Goal: Task Accomplishment & Management: Complete application form

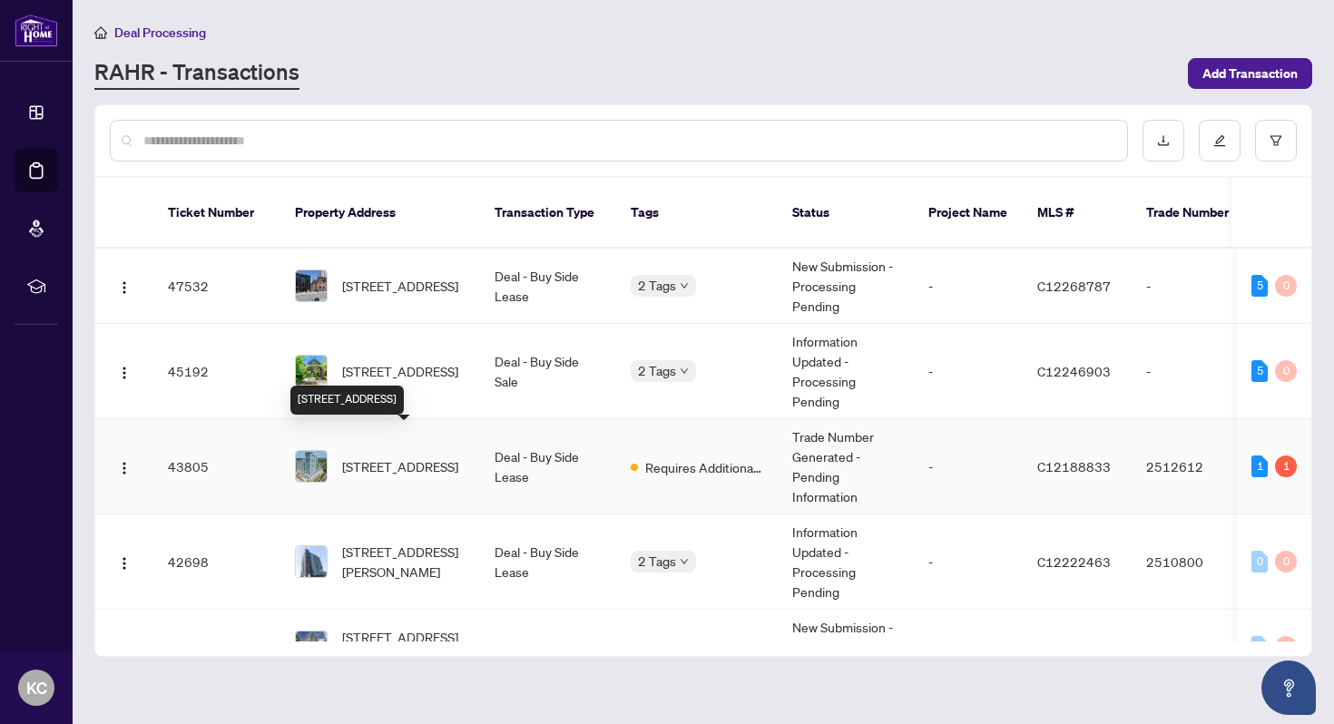
click at [393, 456] on span "[STREET_ADDRESS]" at bounding box center [400, 466] width 116 height 20
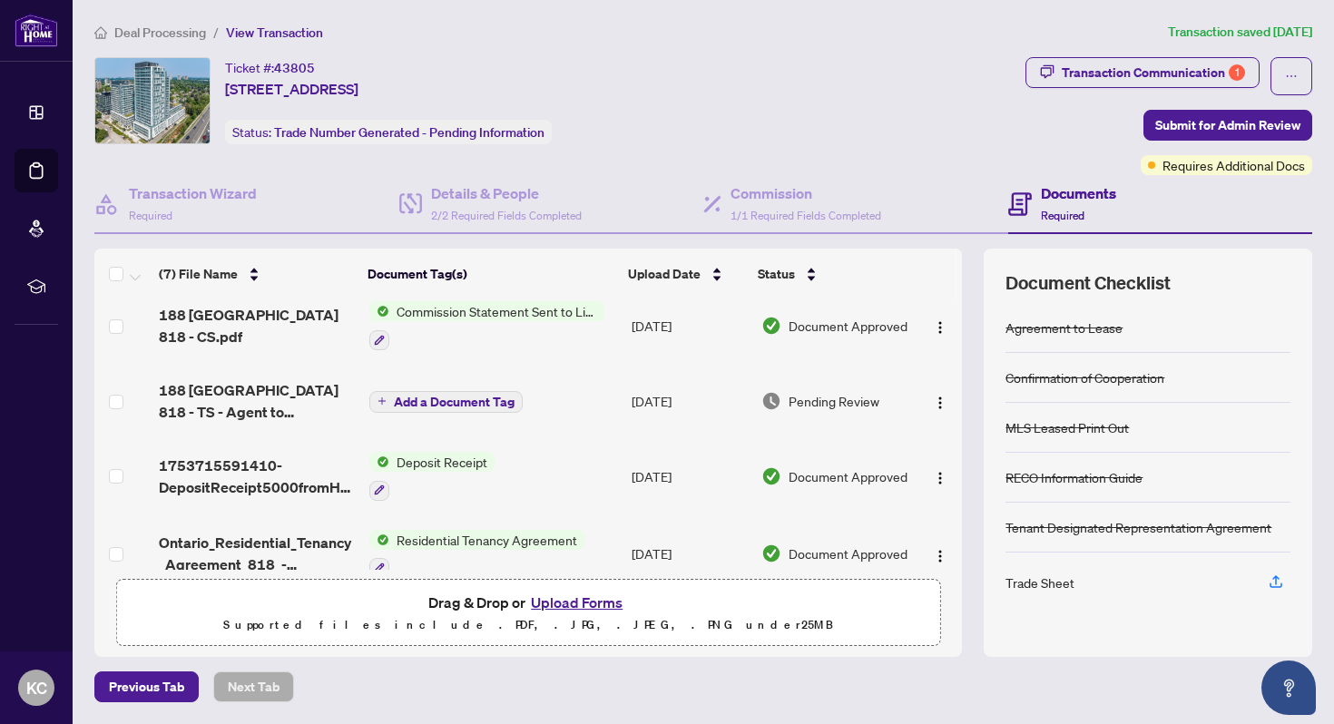
scroll to position [17, 0]
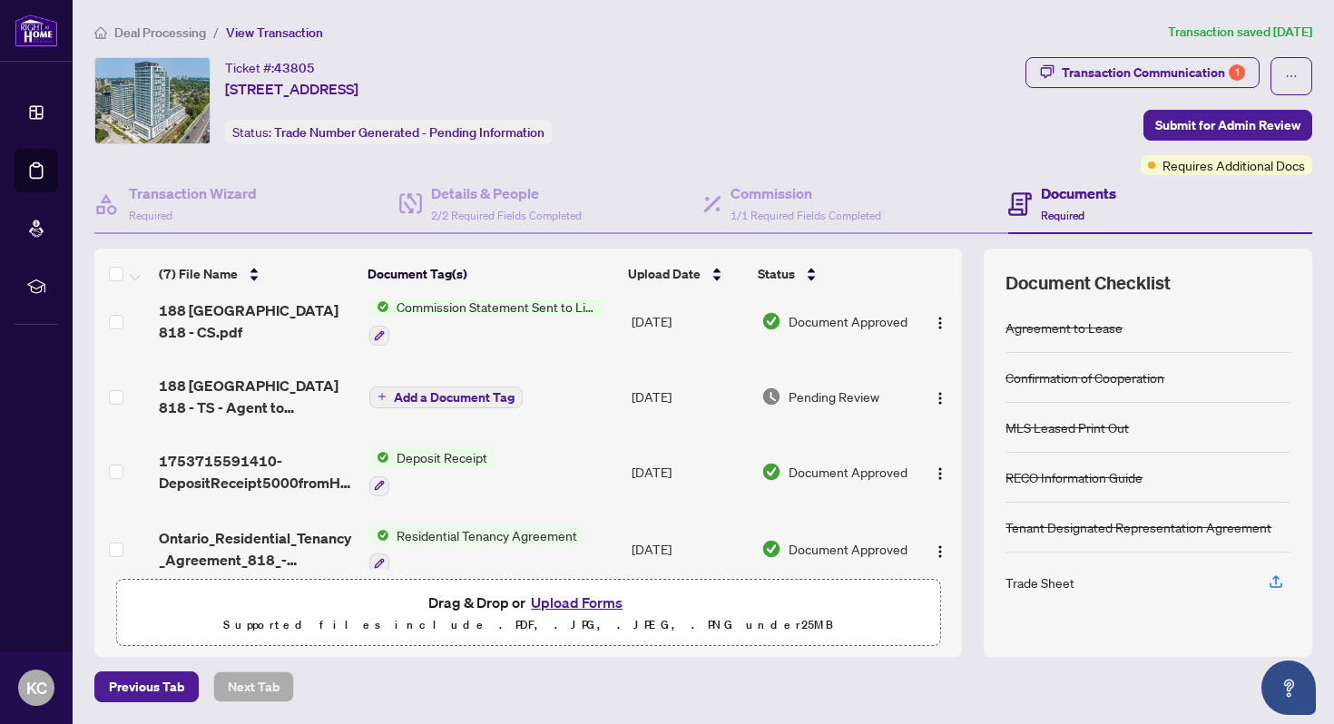
click at [255, 403] on span "188 Fairview Mall 818 - TS - Agent to Review.pdf" at bounding box center [256, 397] width 195 height 44
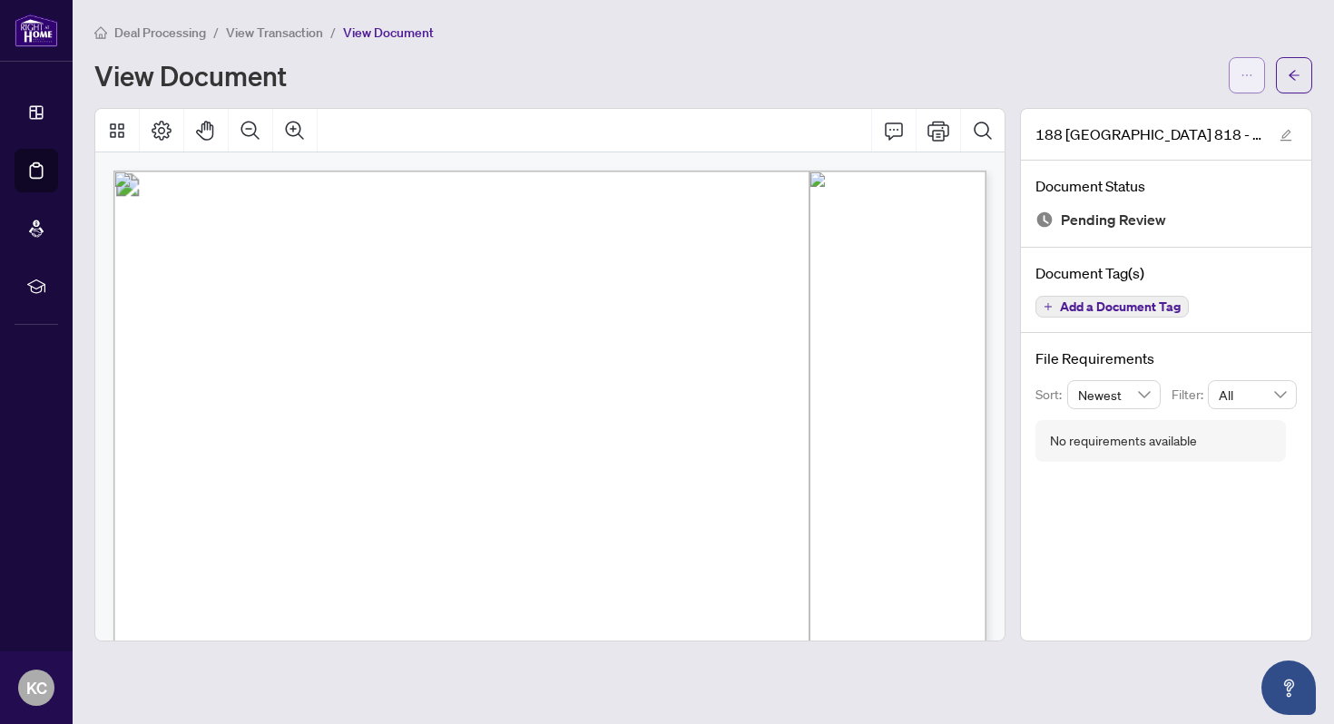
click at [1240, 74] on icon "ellipsis" at bounding box center [1246, 75] width 13 height 13
click at [1132, 123] on span "Download" at bounding box center [1181, 115] width 138 height 20
click at [1294, 73] on icon "arrow-left" at bounding box center [1294, 75] width 13 height 13
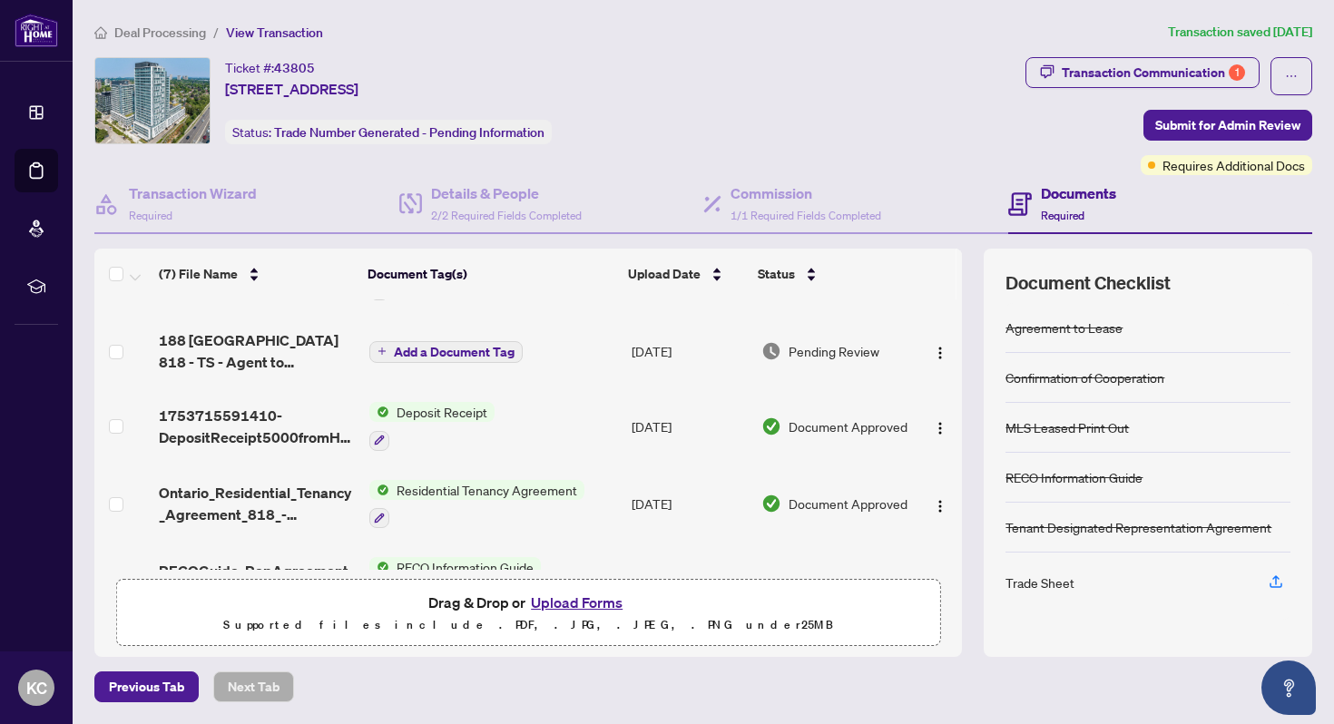
scroll to position [78, 0]
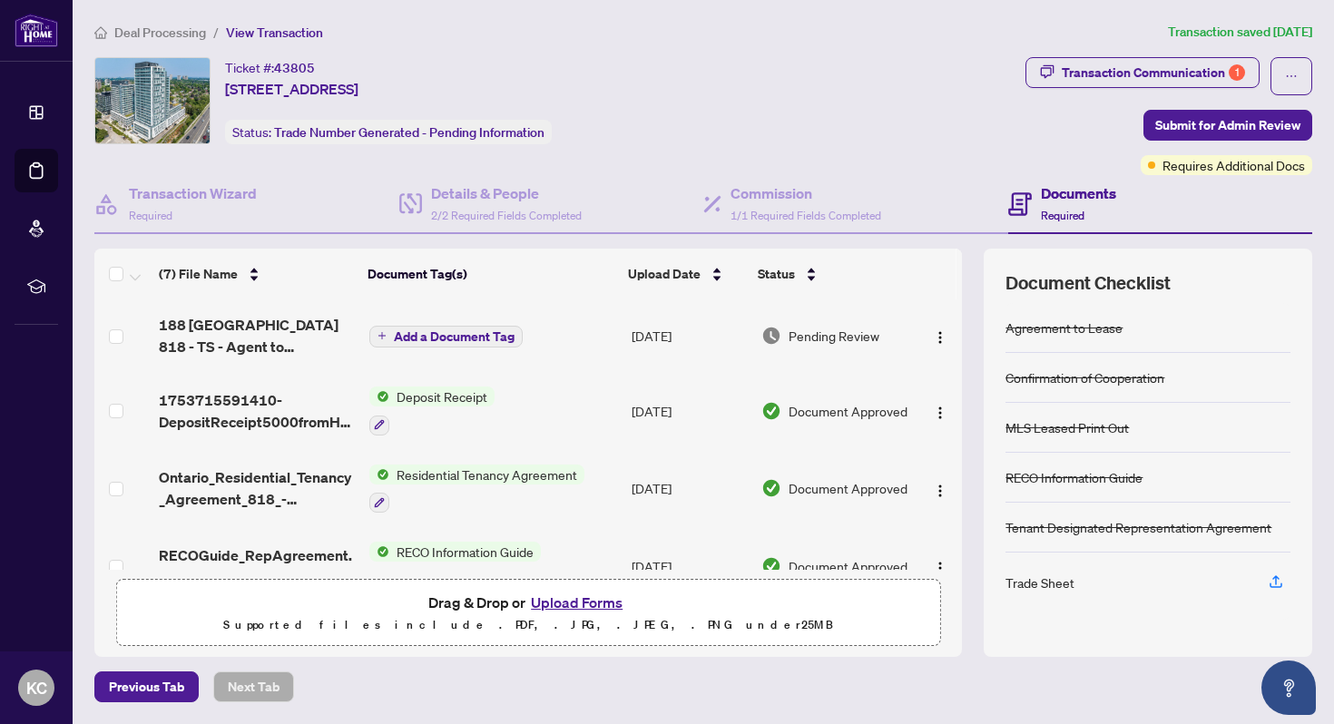
click at [600, 604] on button "Upload Forms" at bounding box center [576, 603] width 103 height 24
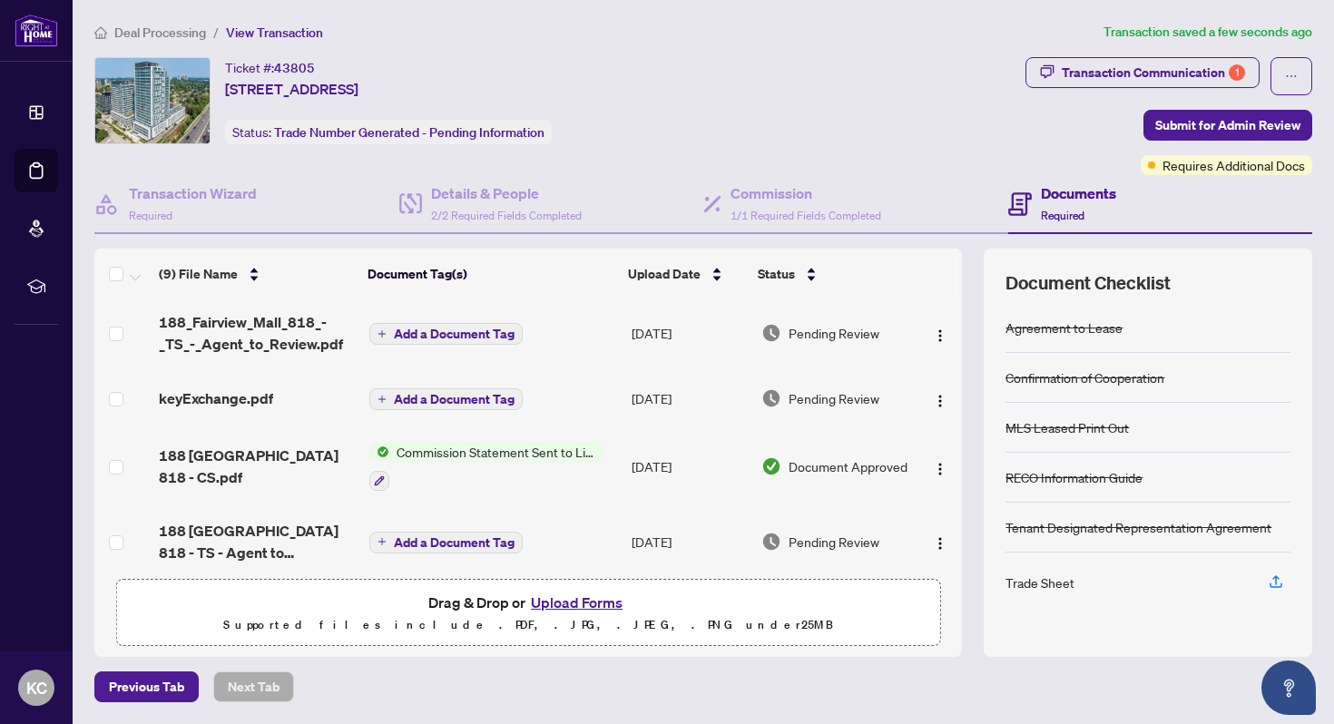
scroll to position [0, 0]
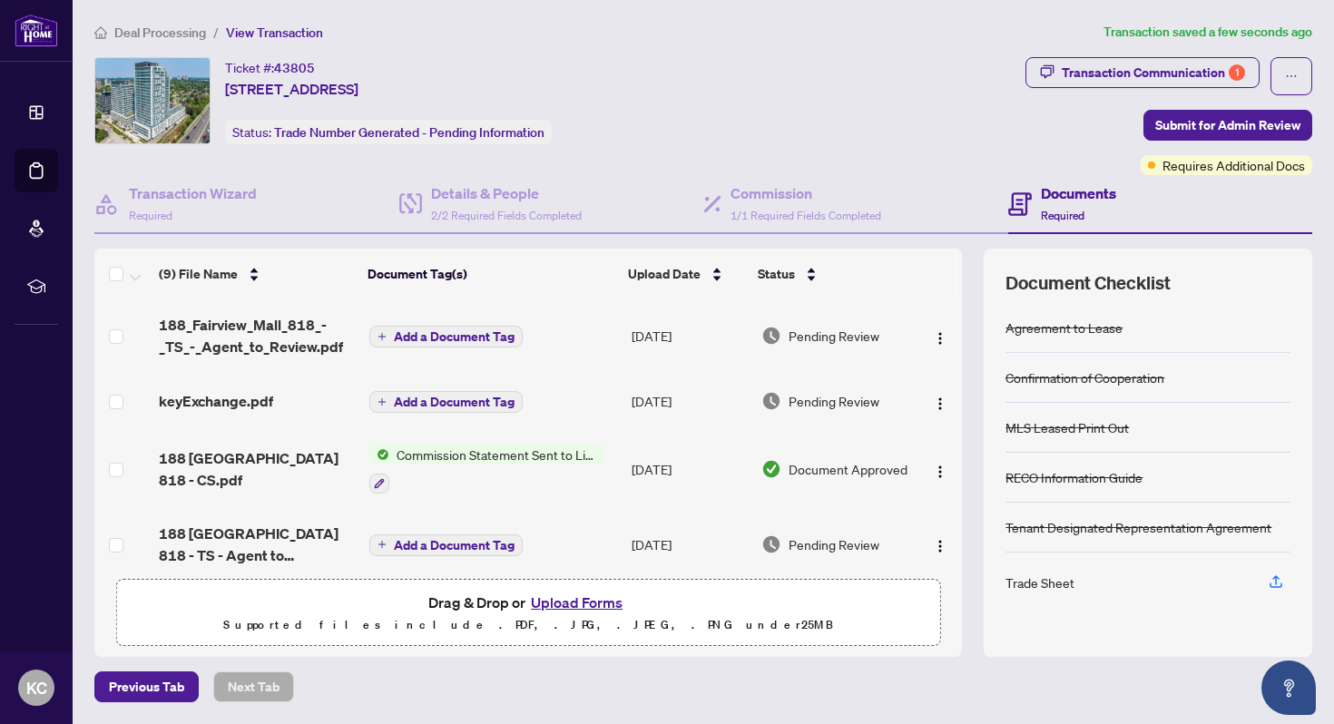
click at [495, 404] on span "Add a Document Tag" at bounding box center [454, 402] width 121 height 13
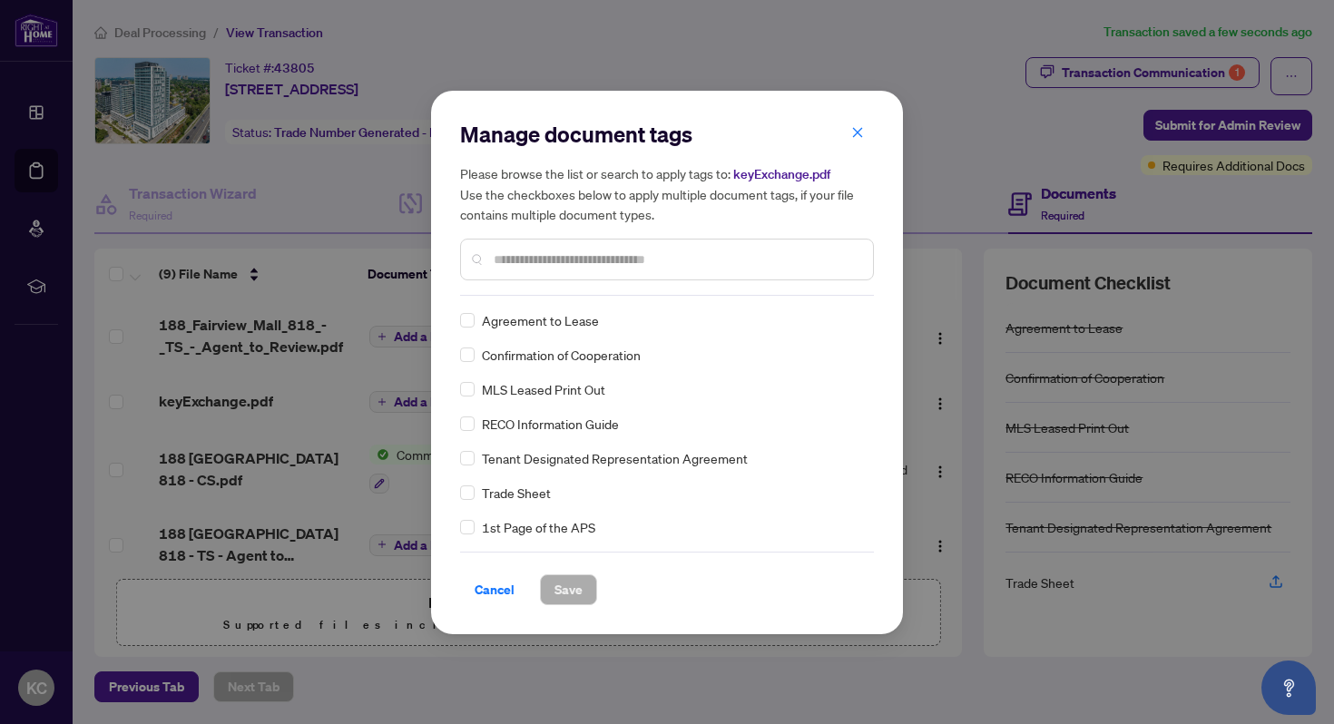
click at [566, 261] on input "text" at bounding box center [676, 260] width 365 height 20
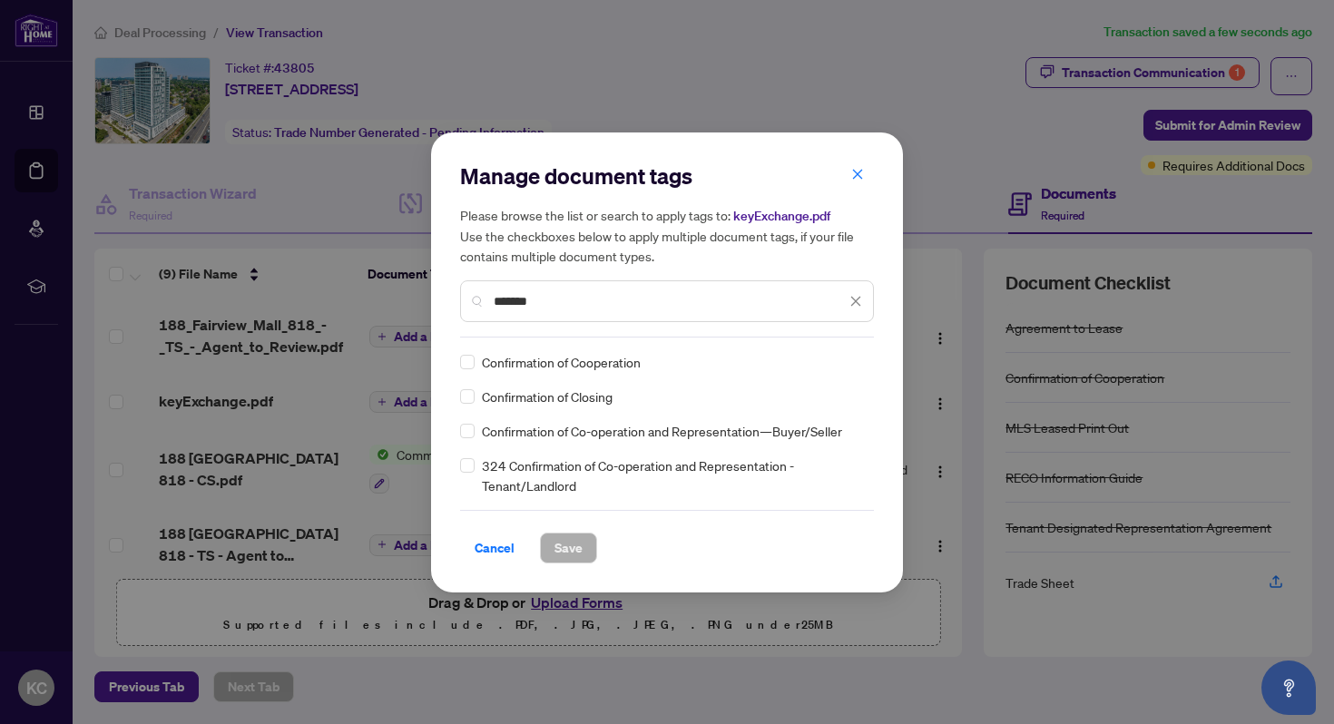
type input "*******"
click at [563, 555] on span "Save" at bounding box center [568, 548] width 28 height 29
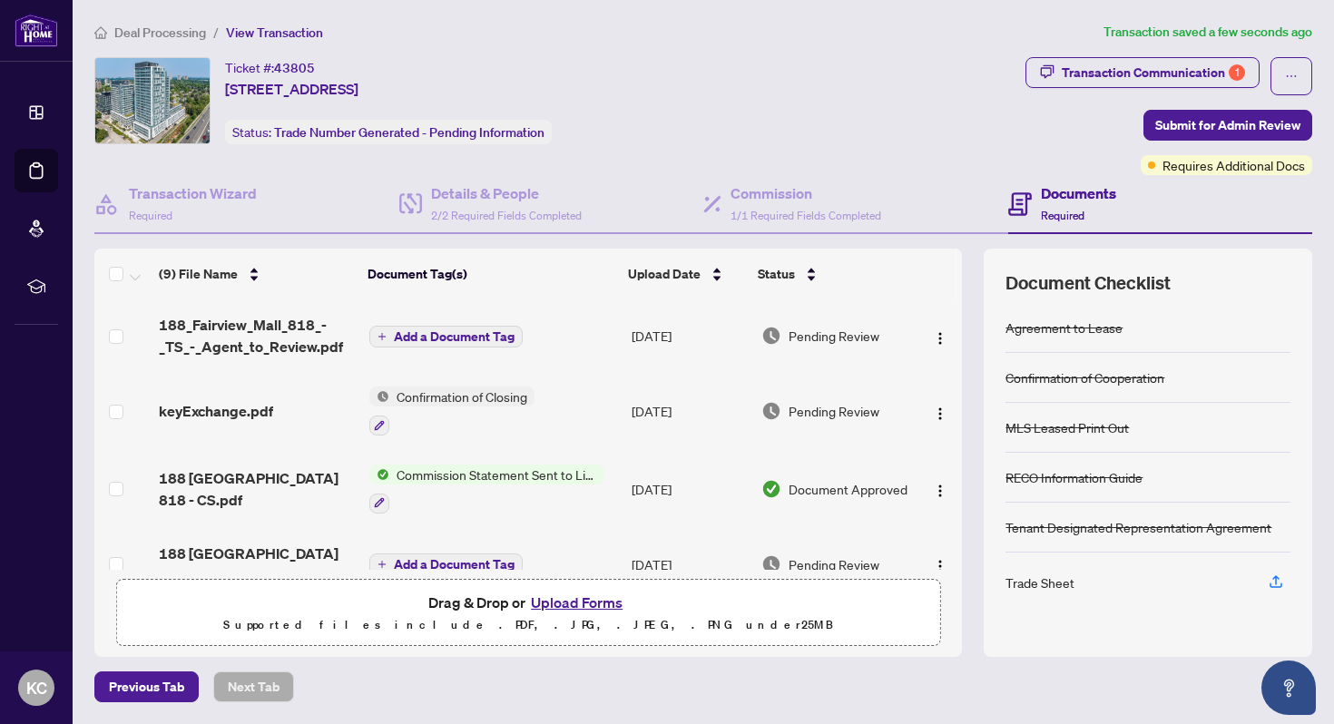
click at [507, 335] on span "Add a Document Tag" at bounding box center [454, 336] width 121 height 13
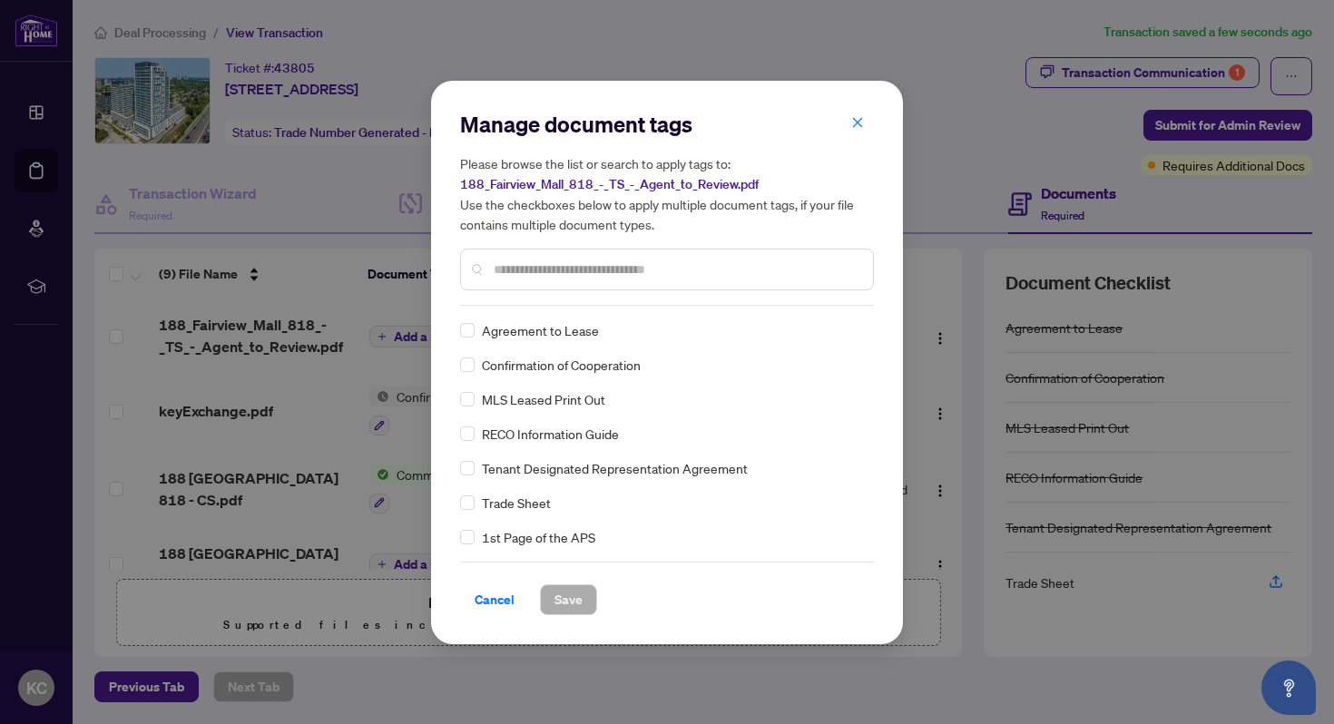
click at [549, 270] on input "text" at bounding box center [676, 270] width 365 height 20
click at [463, 491] on div "Agreement to Lease Confirmation of Cooperation MLS Leased Print Out RECO Inform…" at bounding box center [667, 433] width 414 height 227
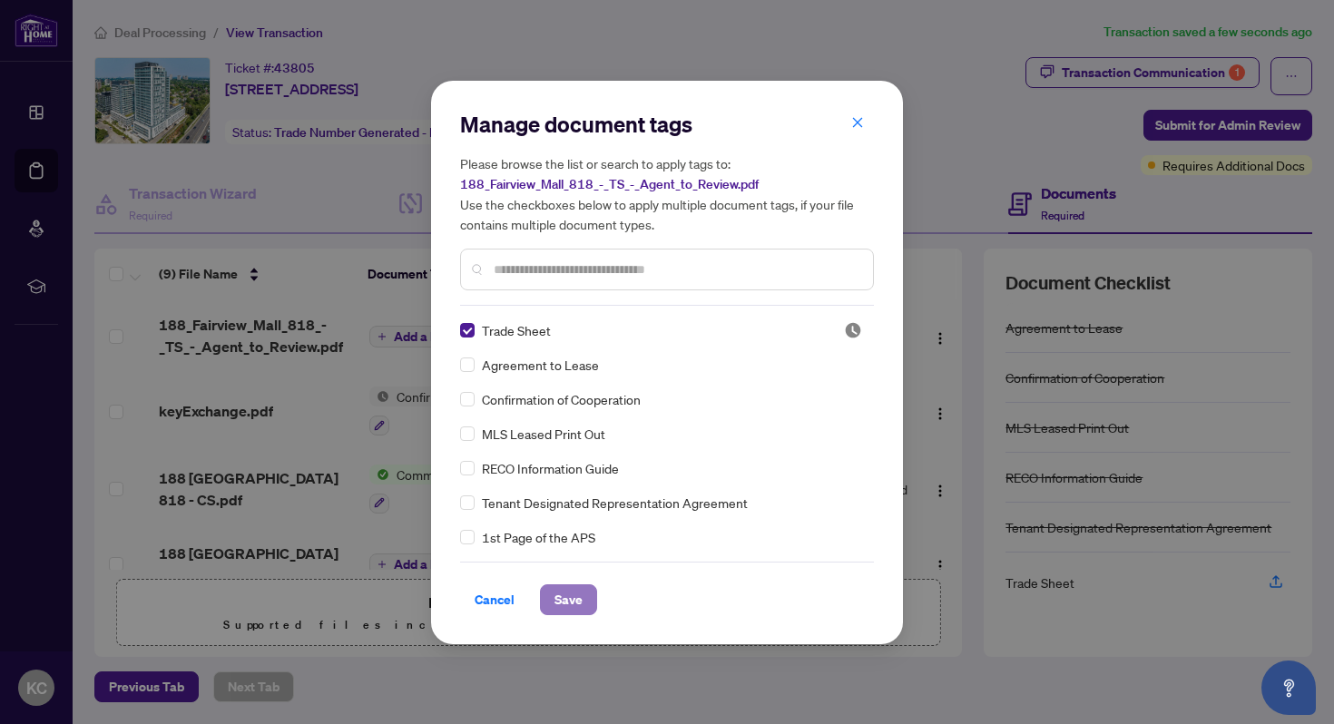
click at [573, 601] on span "Save" at bounding box center [568, 599] width 28 height 29
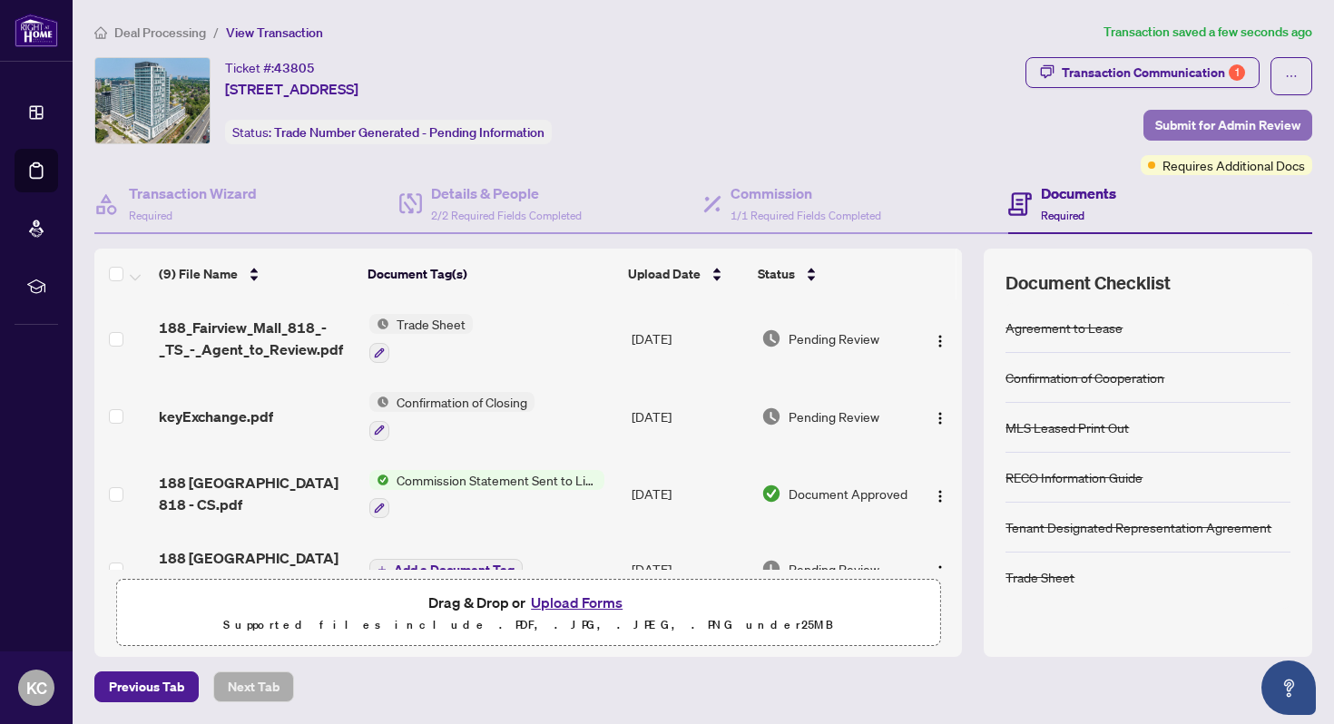
click at [1171, 125] on span "Submit for Admin Review" at bounding box center [1227, 125] width 145 height 29
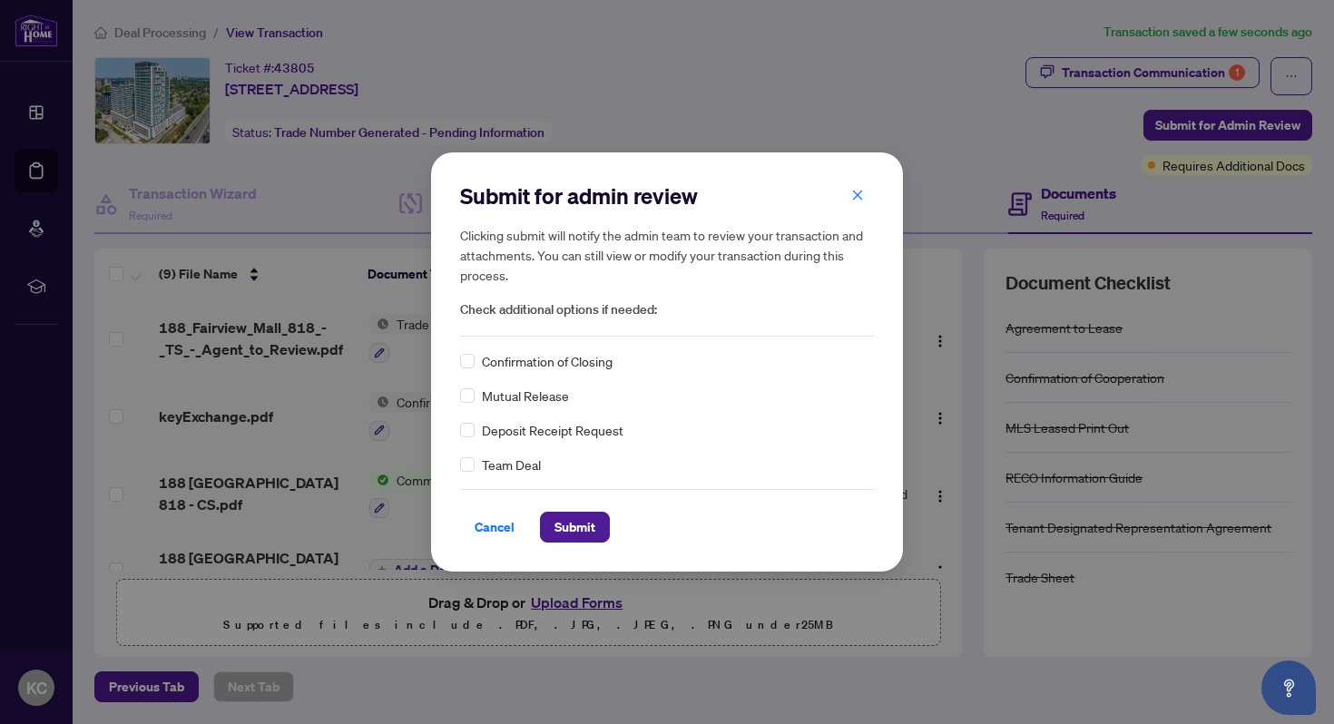
click at [476, 362] on div "Confirmation of Closing" at bounding box center [667, 361] width 414 height 20
click at [573, 529] on span "Submit" at bounding box center [574, 527] width 41 height 29
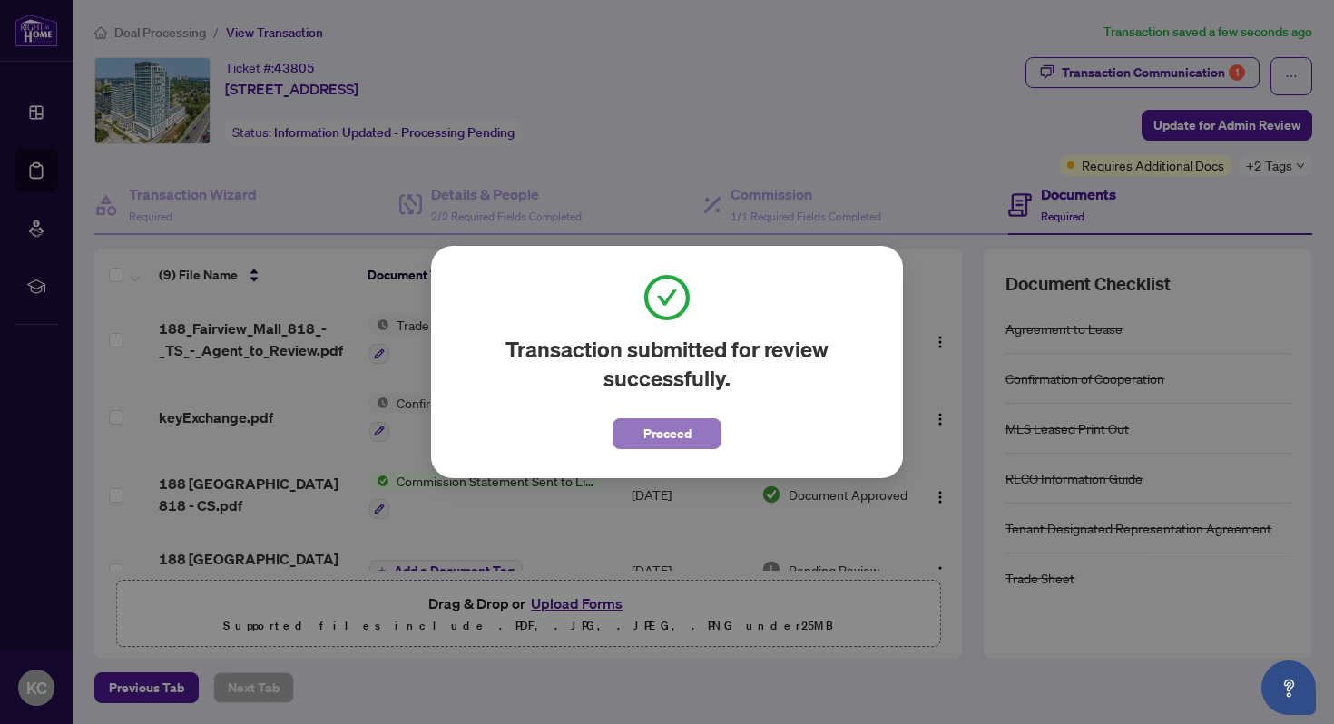
click at [693, 426] on button "Proceed" at bounding box center [666, 433] width 109 height 31
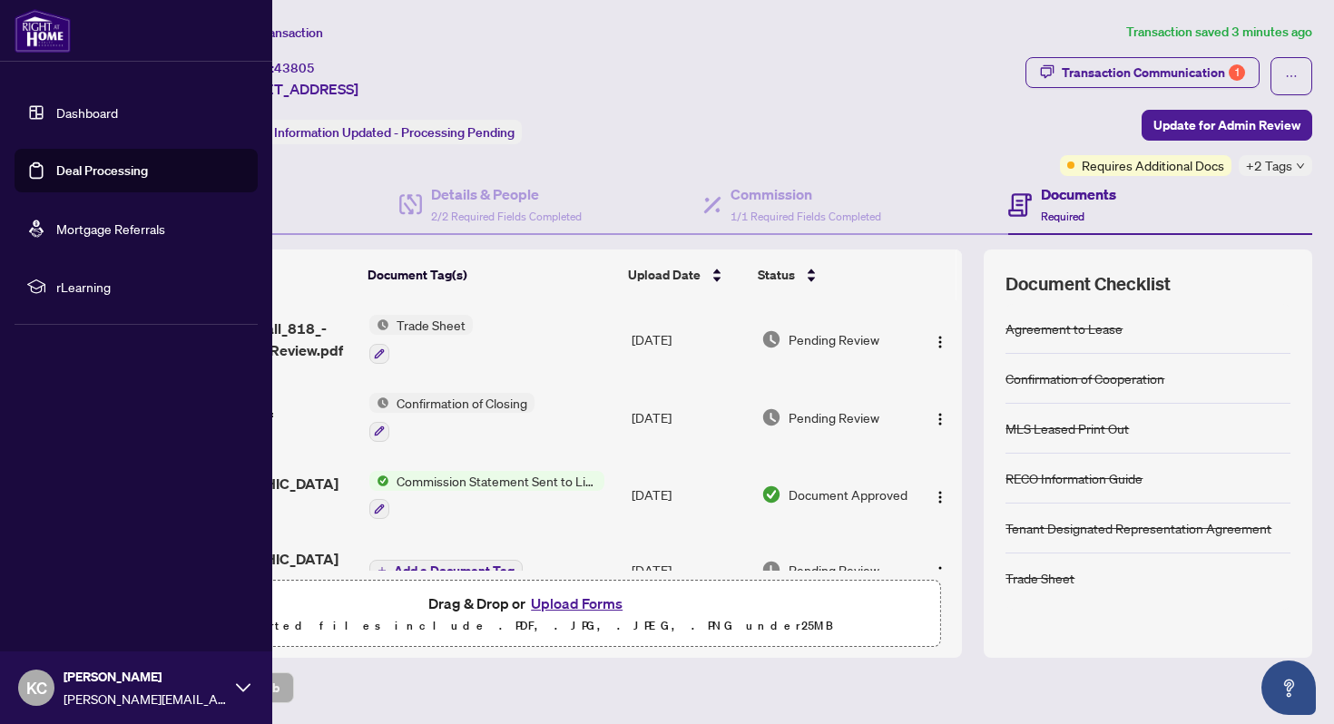
click at [56, 162] on link "Deal Processing" at bounding box center [102, 170] width 92 height 16
